Goal: Check status: Check status

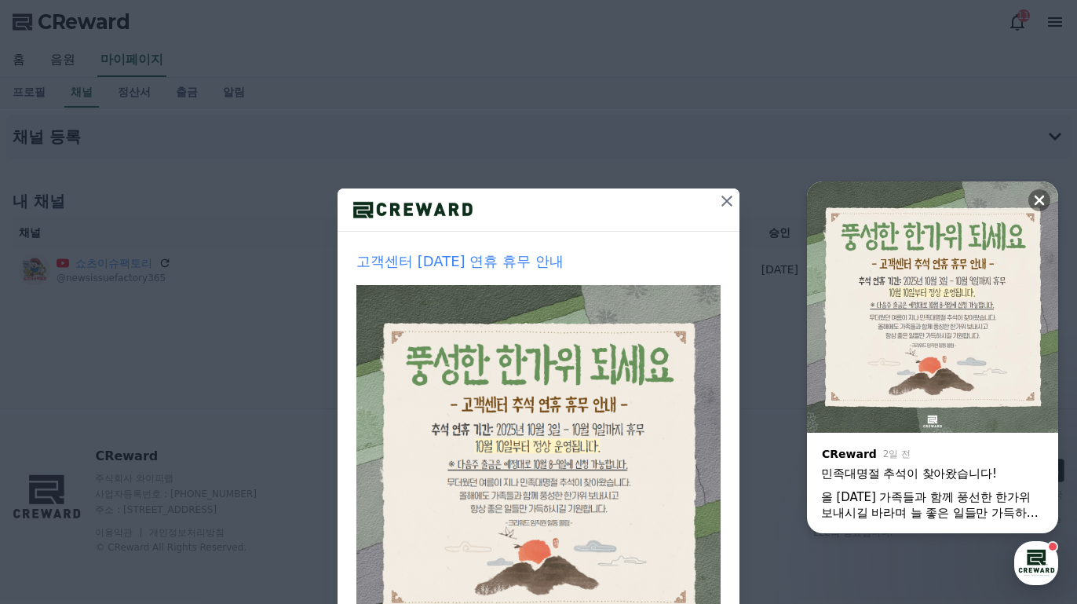
click at [725, 201] on icon at bounding box center [726, 201] width 19 height 19
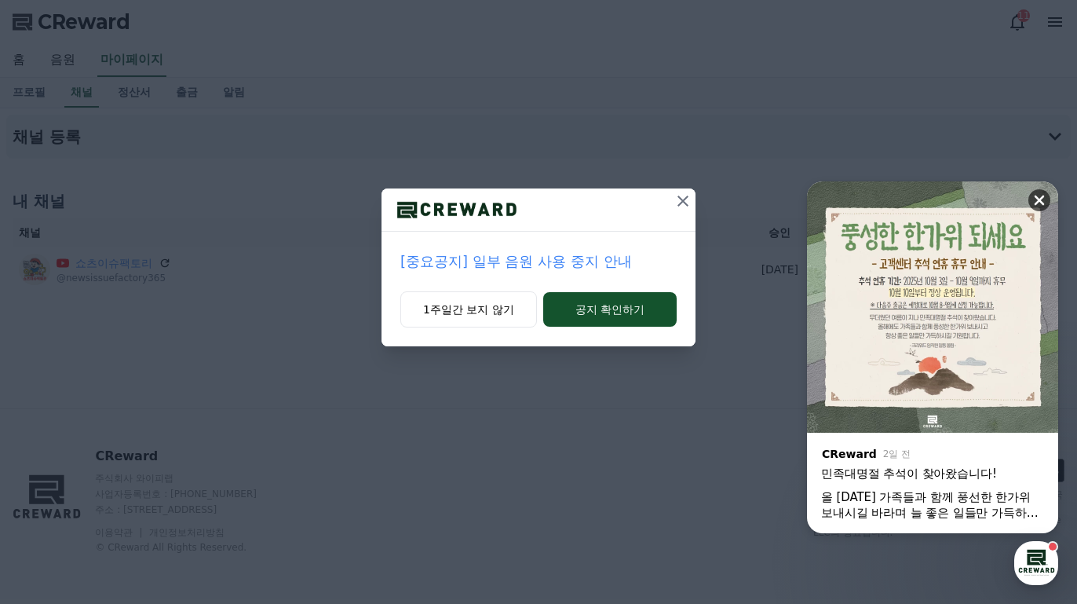
click at [1042, 195] on icon at bounding box center [1039, 200] width 10 height 10
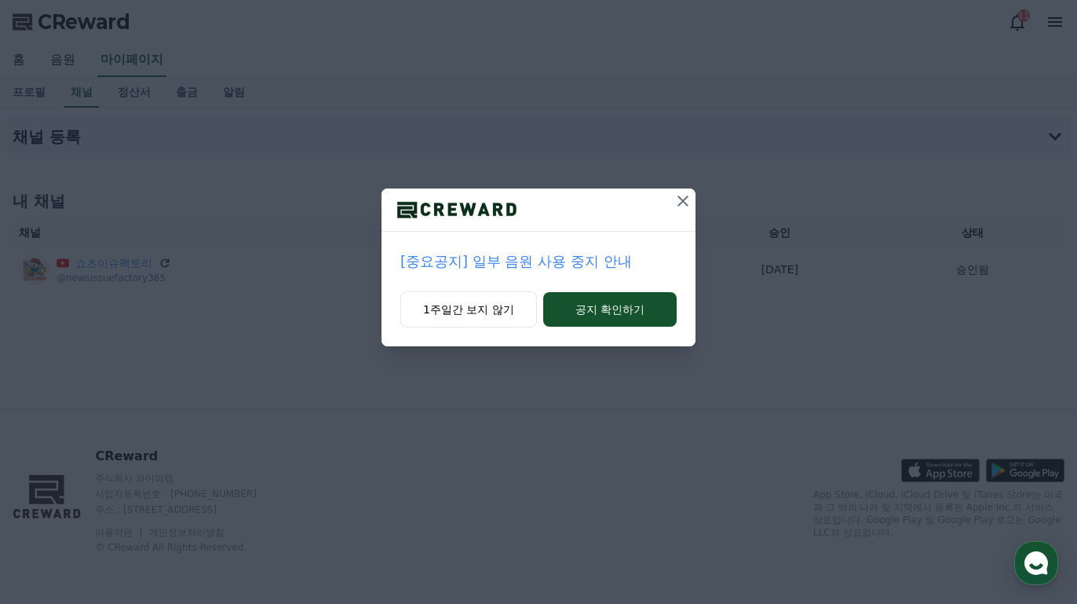
click at [611, 341] on div "1주일간 보지 않기 공지 확인하기" at bounding box center [538, 318] width 314 height 55
click at [618, 317] on button "공지 확인하기" at bounding box center [609, 309] width 133 height 35
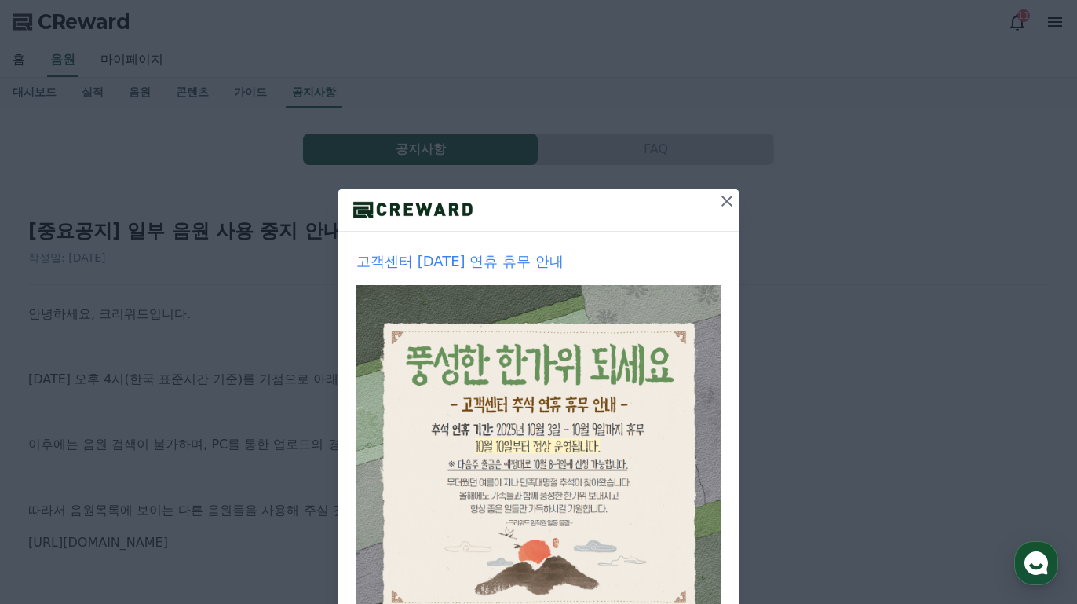
click at [716, 235] on div "고객센터 [DATE] 연휴 휴무 안내" at bounding box center [538, 450] width 402 height 436
click at [725, 230] on div at bounding box center [726, 209] width 25 height 42
click at [728, 224] on div at bounding box center [726, 209] width 25 height 42
click at [725, 212] on button at bounding box center [726, 200] width 25 height 25
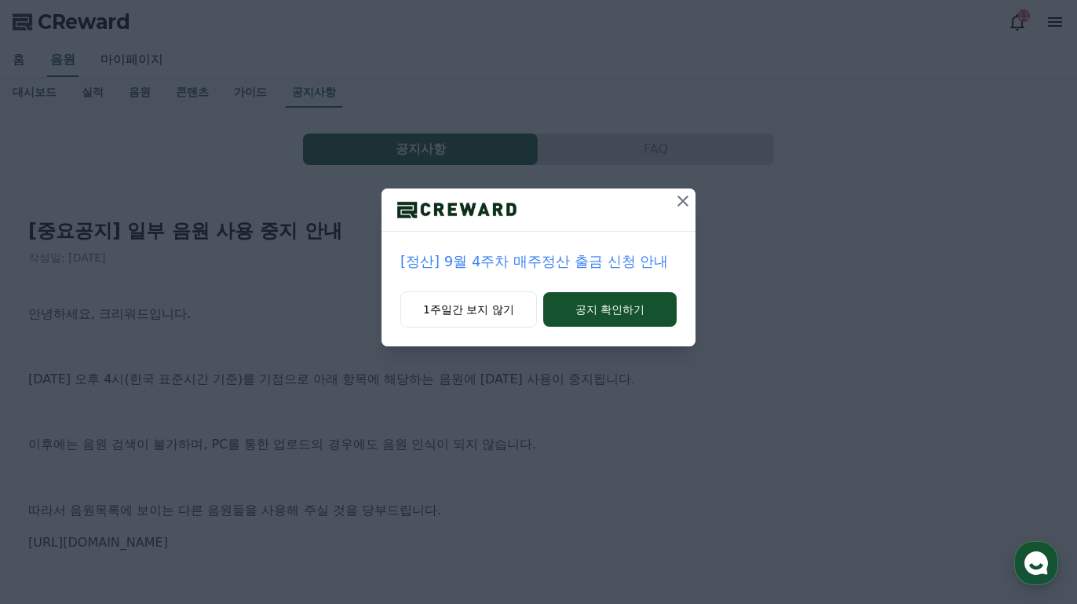
click at [724, 205] on div "[정산] 9월 4주차 매주정산 출금 신청 안내 1주일간 보지 않기 공지 확인하기" at bounding box center [538, 185] width 1077 height 371
click at [510, 294] on button "1주일간 보지 않기" at bounding box center [468, 309] width 137 height 36
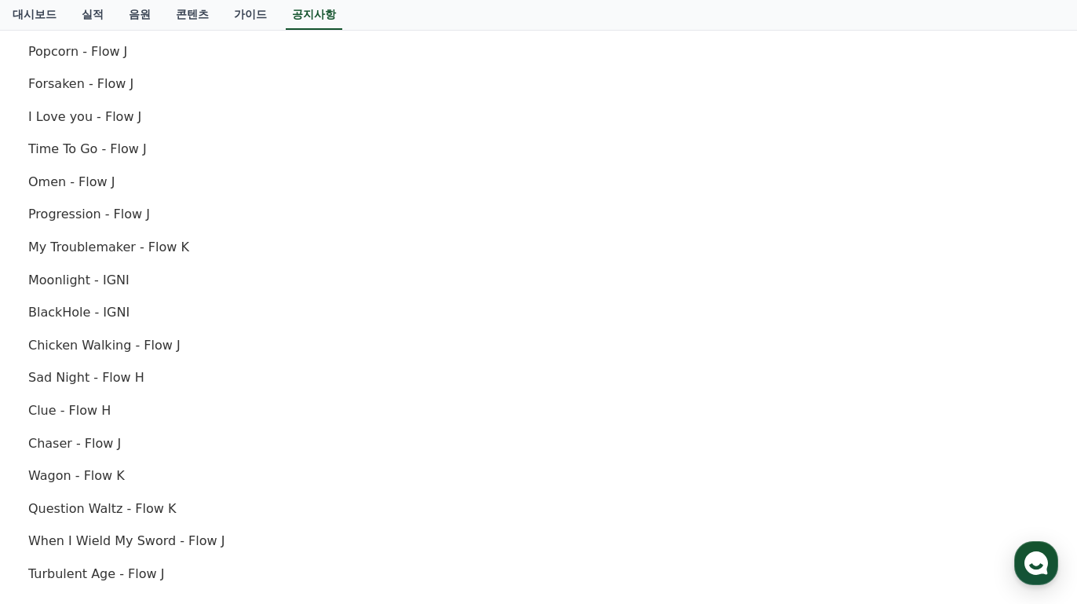
scroll to position [395, 0]
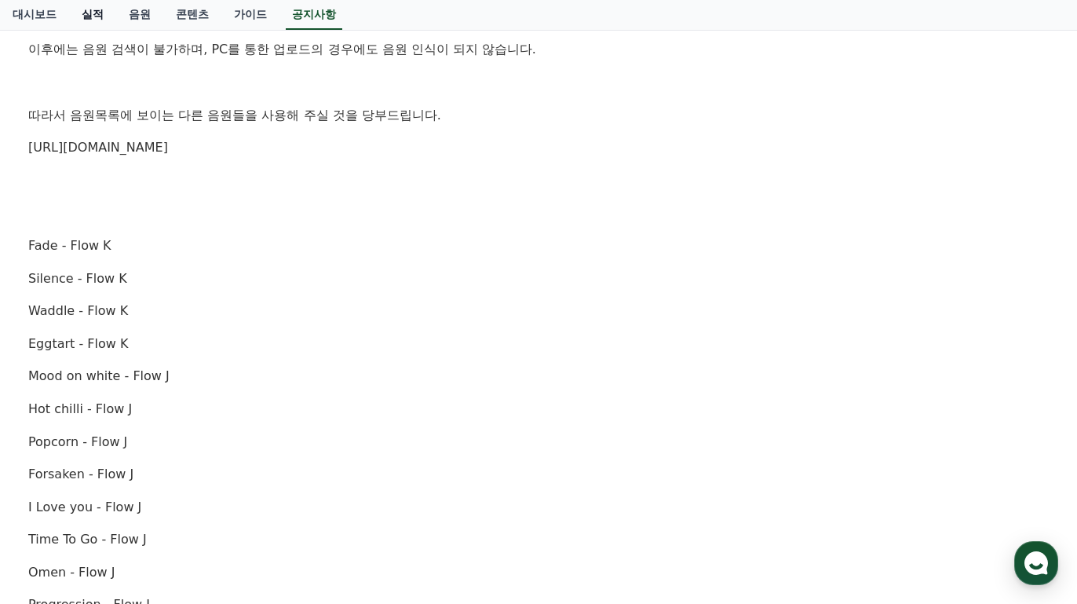
click at [71, 9] on link "실적" at bounding box center [92, 15] width 47 height 30
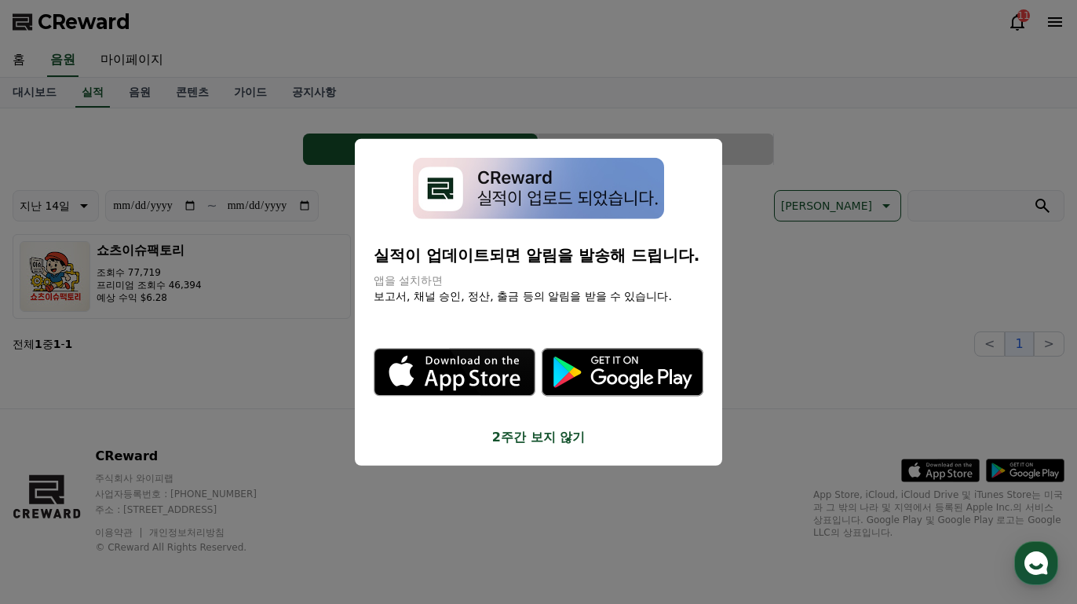
click at [554, 432] on button "2주간 보지 않기" at bounding box center [539, 437] width 330 height 19
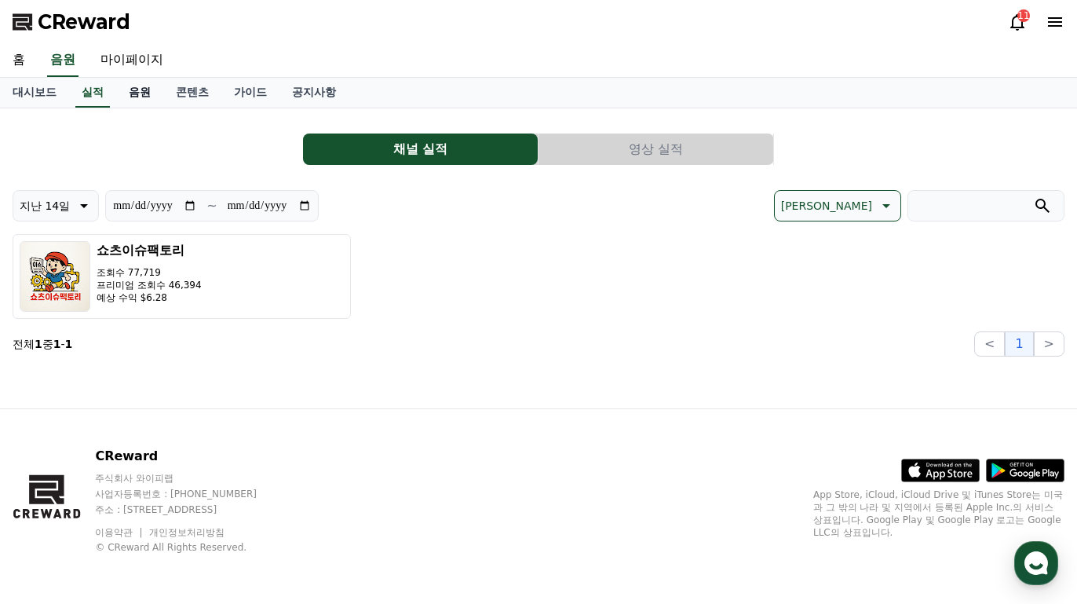
click at [126, 93] on link "음원" at bounding box center [139, 93] width 47 height 30
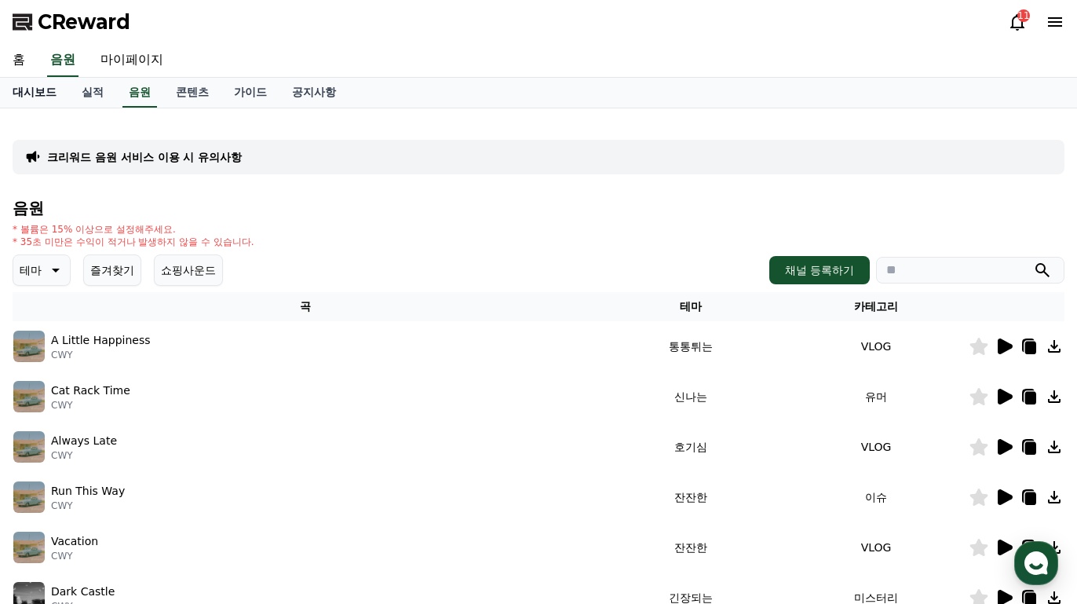
click at [49, 91] on link "대시보드" at bounding box center [34, 93] width 69 height 30
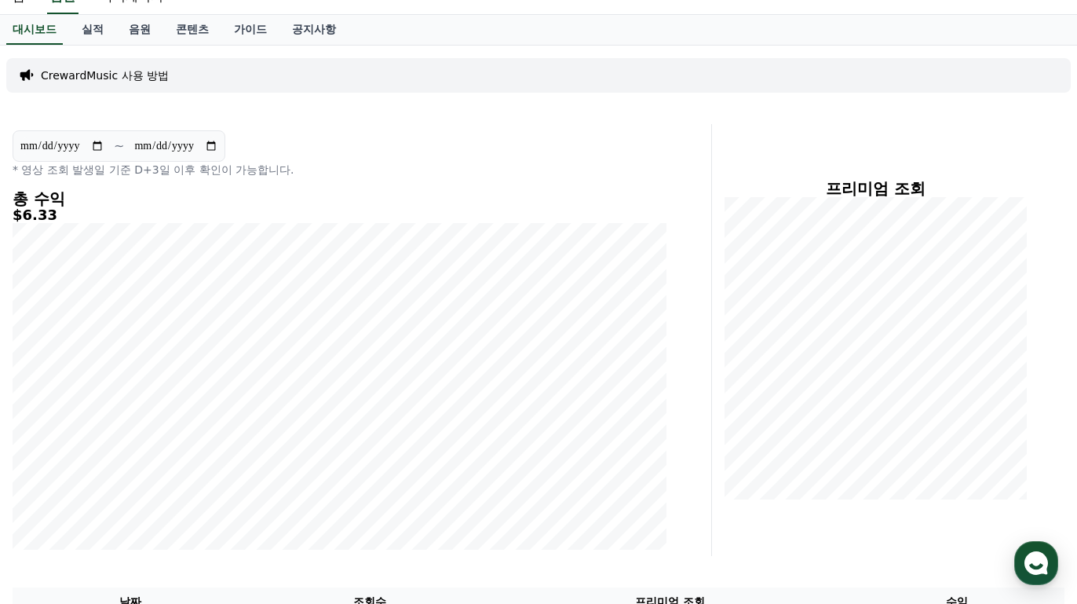
scroll to position [61, 0]
drag, startPoint x: 16, startPoint y: 209, endPoint x: 59, endPoint y: 205, distance: 42.6
click at [59, 205] on div "총 수익 $6.33" at bounding box center [340, 371] width 655 height 359
click at [59, 205] on h4 "총 수익" at bounding box center [340, 200] width 655 height 17
drag, startPoint x: 31, startPoint y: 217, endPoint x: 53, endPoint y: 221, distance: 22.3
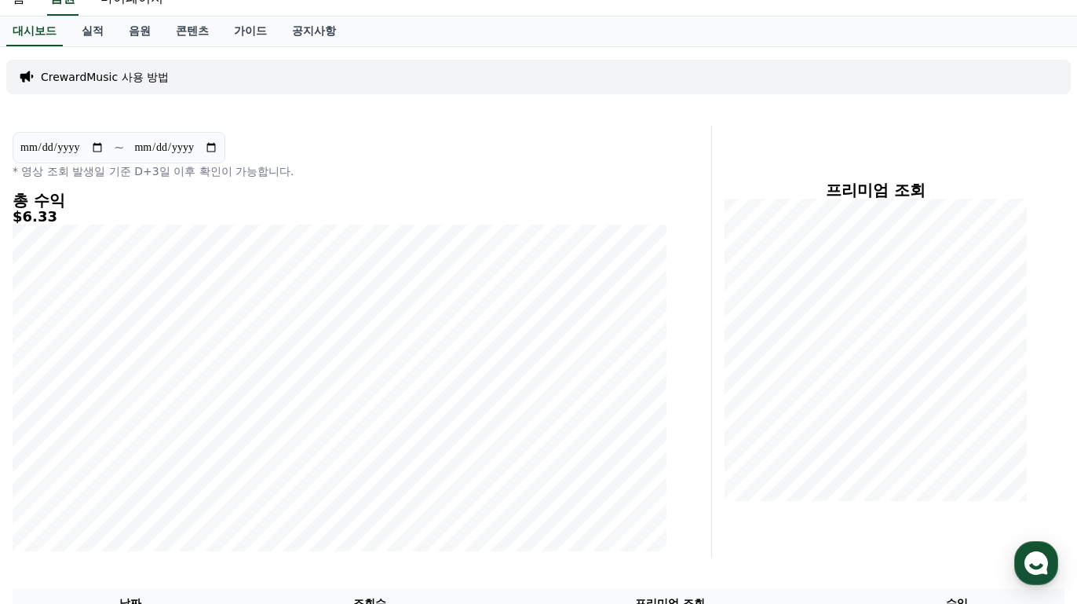
click at [53, 221] on h5 "$6.33" at bounding box center [340, 217] width 655 height 16
